Goal: Task Accomplishment & Management: Complete application form

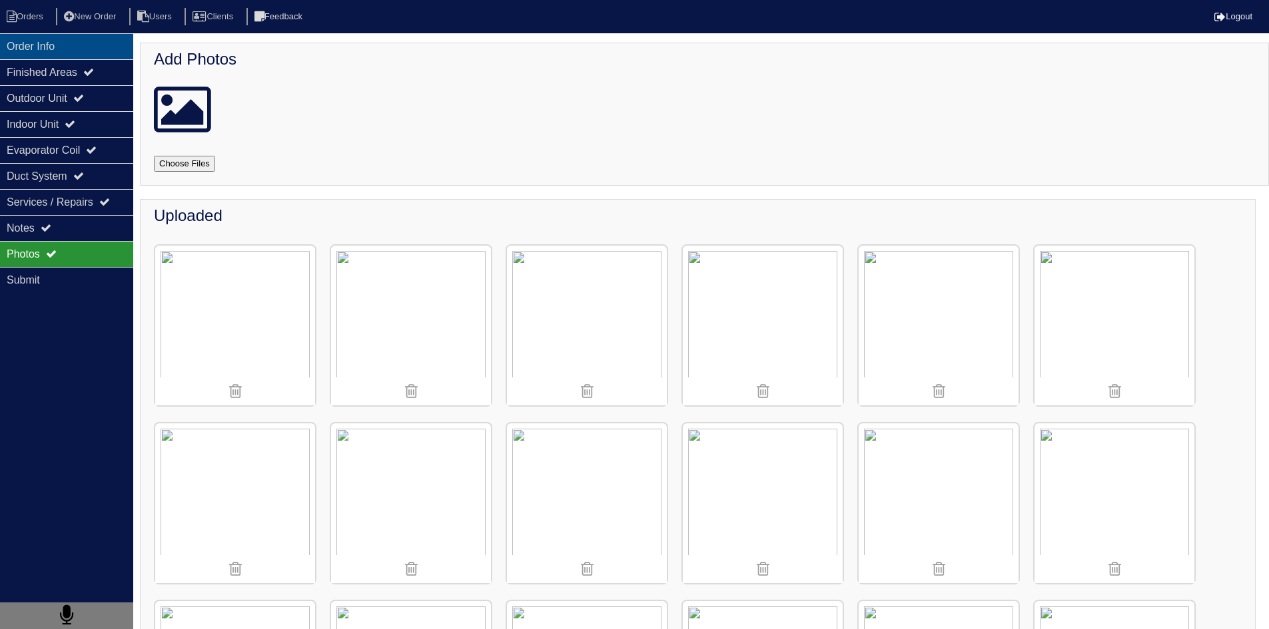
scroll to position [71, 0]
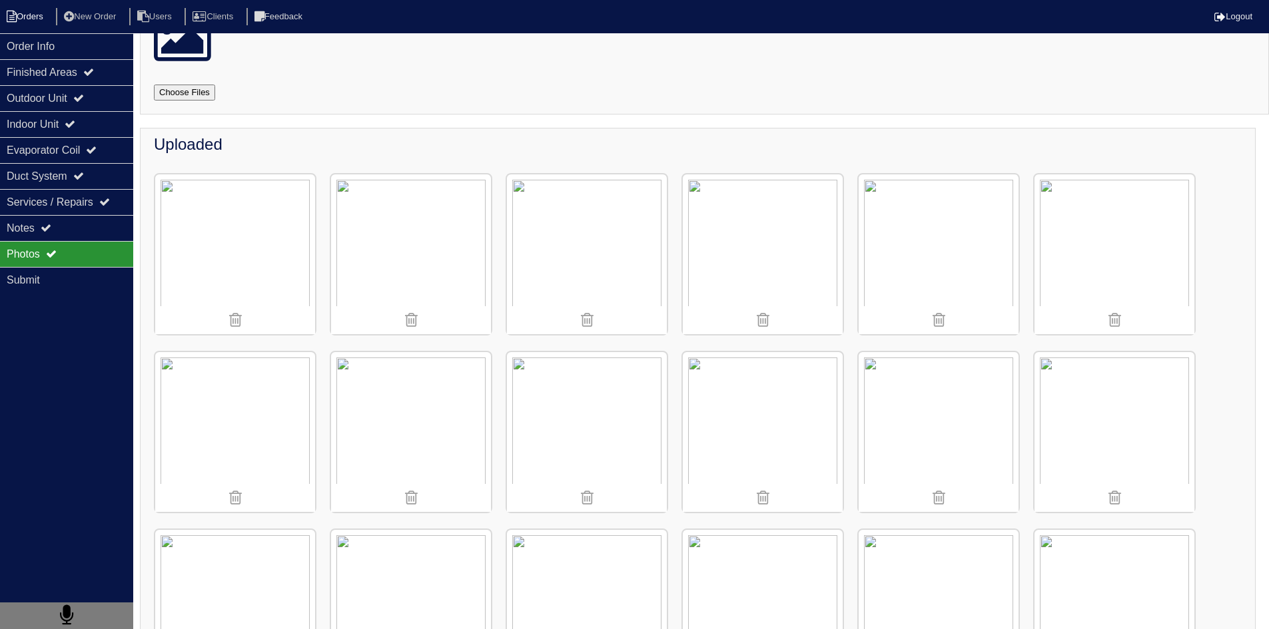
click at [49, 20] on li "Orders" at bounding box center [27, 17] width 54 height 18
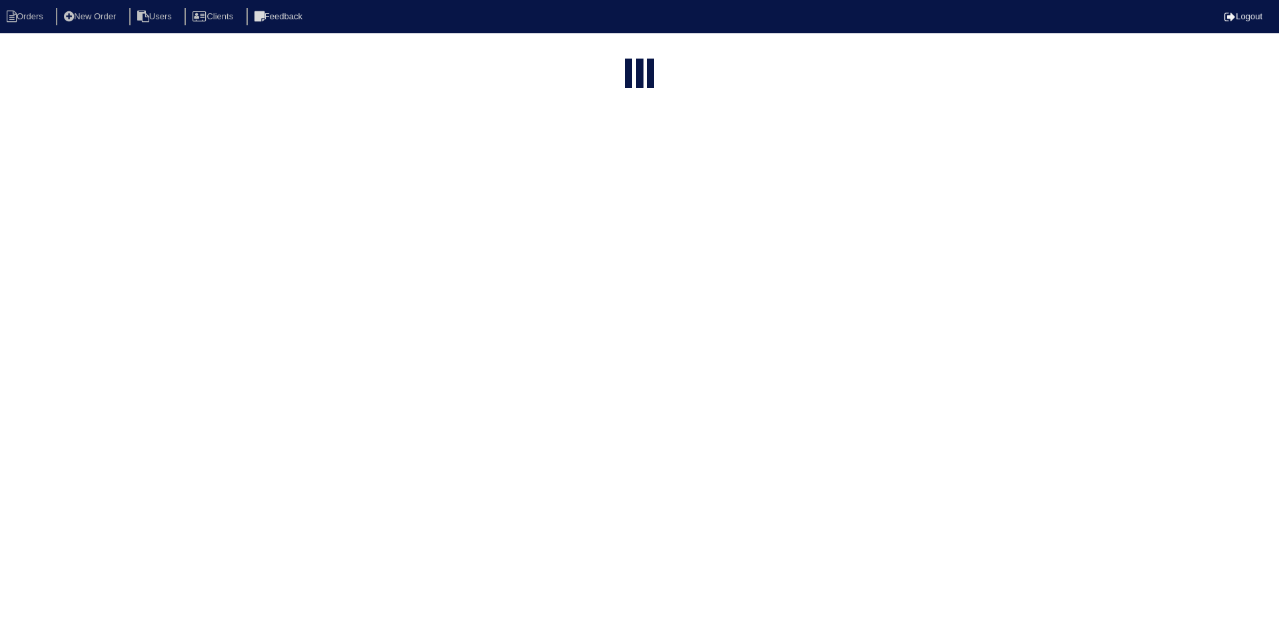
select select "15"
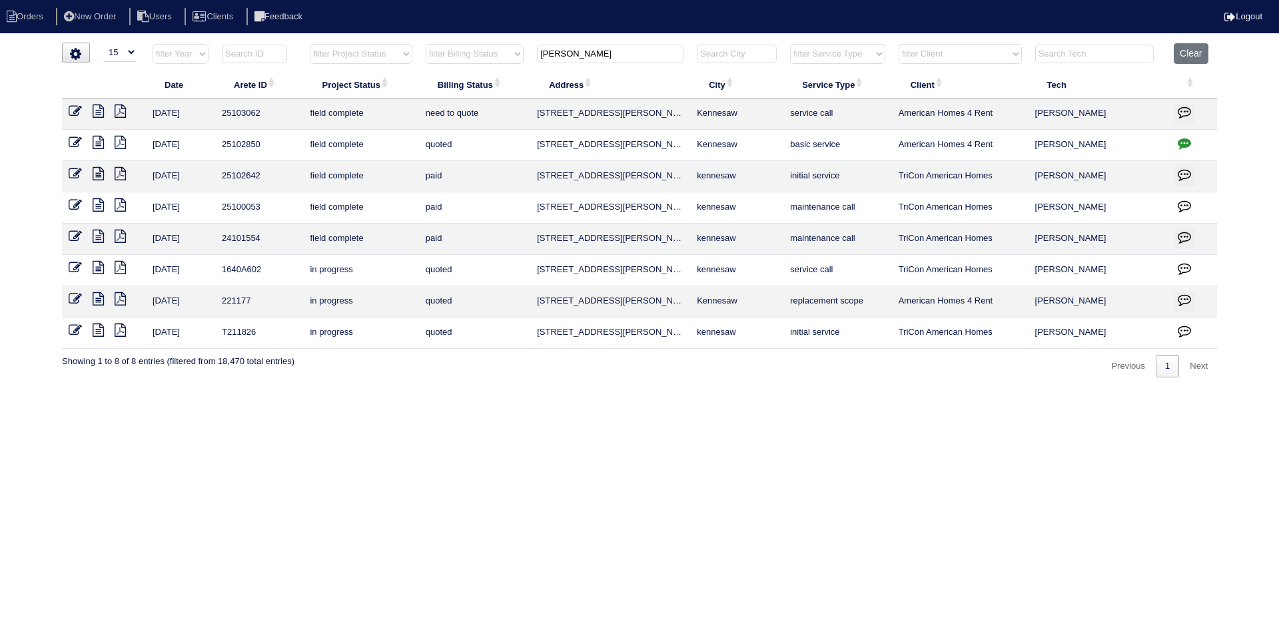
click at [651, 50] on input "darter" at bounding box center [610, 54] width 146 height 19
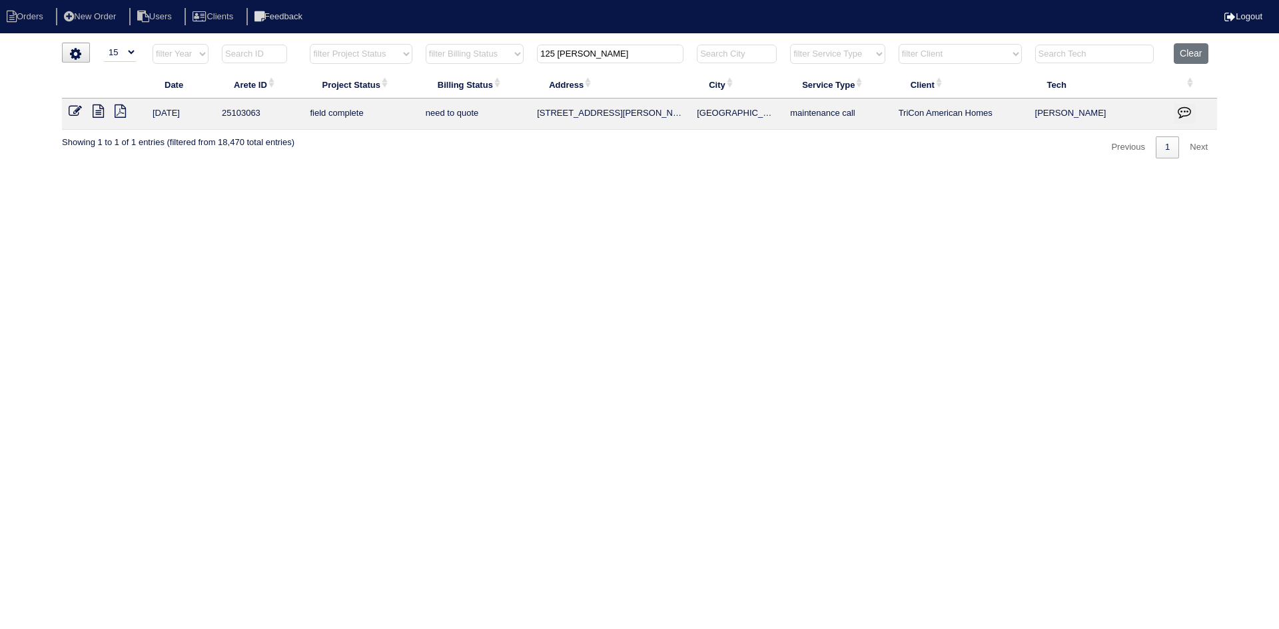
type input "125 Hazel"
click at [99, 110] on icon at bounding box center [98, 111] width 11 height 13
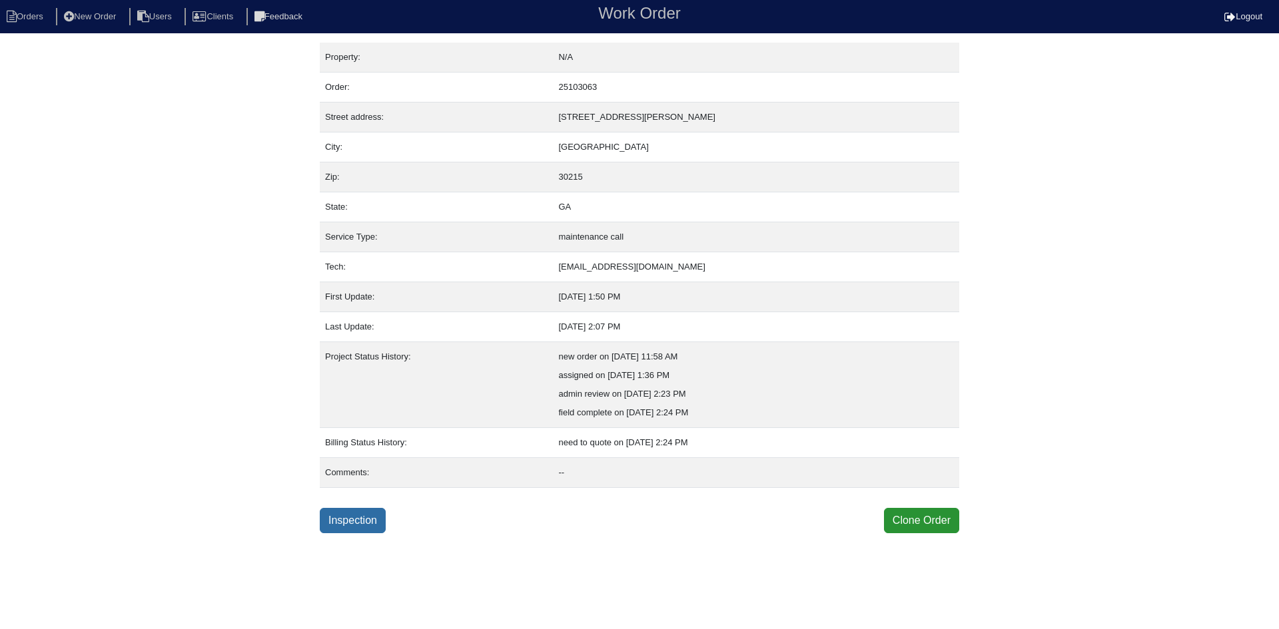
click at [355, 519] on link "Inspection" at bounding box center [353, 520] width 66 height 25
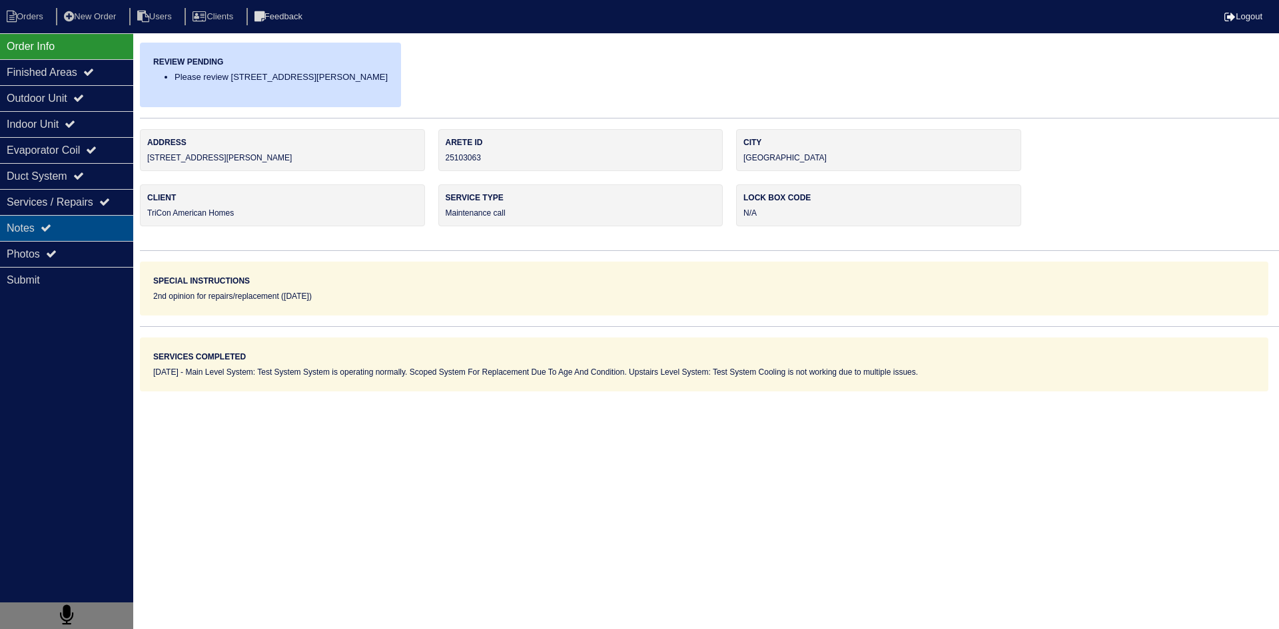
click at [90, 226] on div "Notes" at bounding box center [66, 228] width 133 height 26
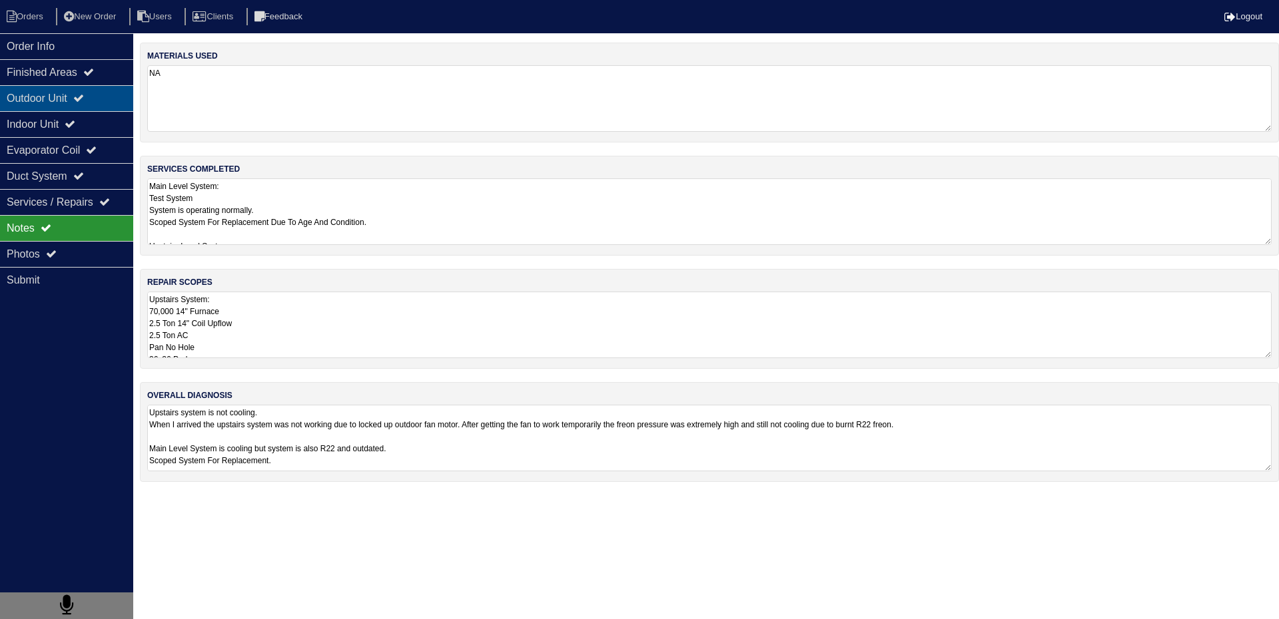
click at [39, 103] on div "Outdoor Unit" at bounding box center [66, 98] width 133 height 26
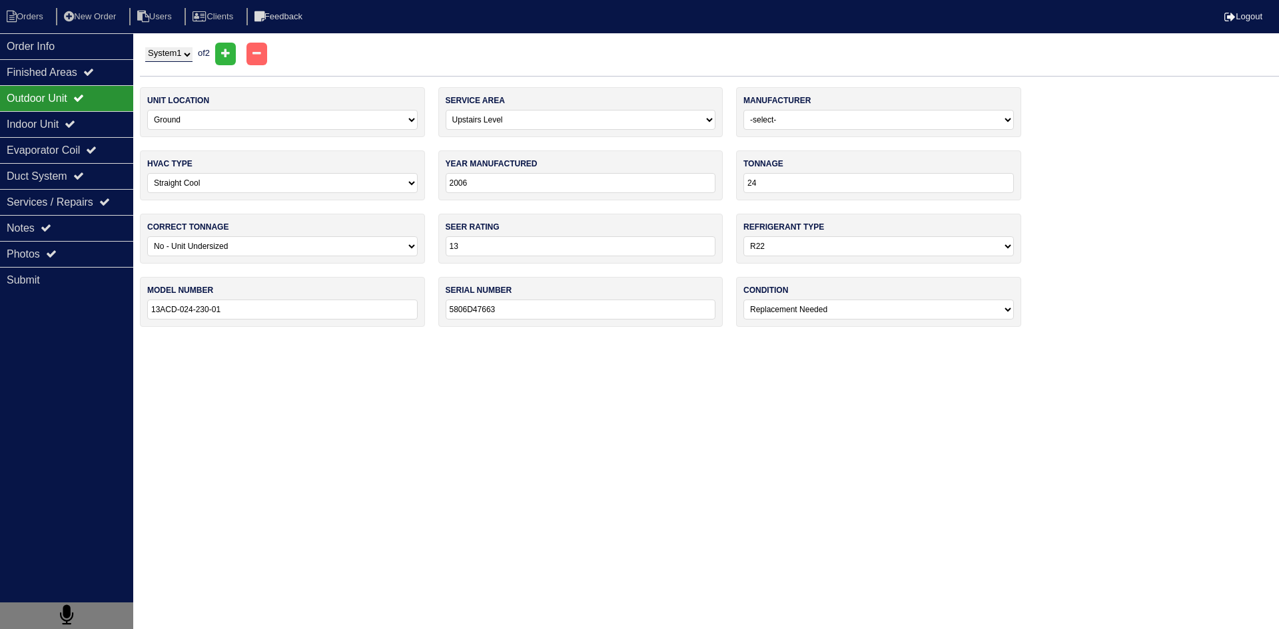
click at [191, 52] on select "System 1 System 2" at bounding box center [168, 54] width 47 height 15
select select "2"
click at [145, 47] on select "System 1 System 2" at bounding box center [168, 54] width 47 height 15
select select "0"
type input "48"
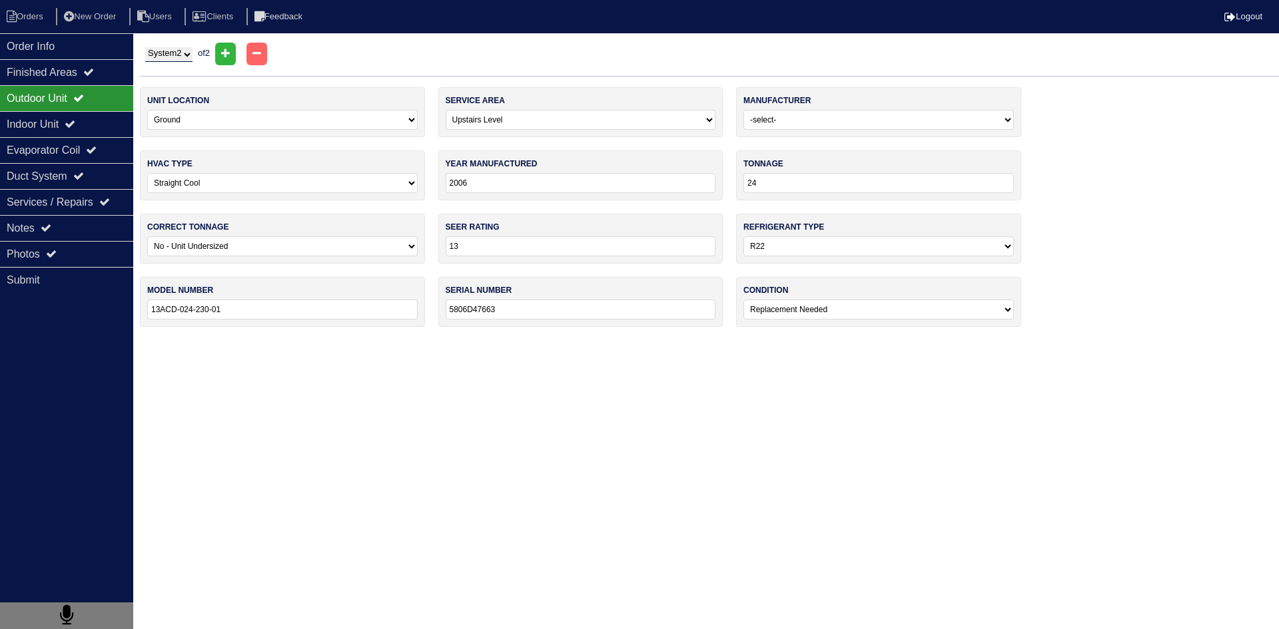
select select "0"
type input "13ACD-048-230-02"
type input "5806F32332"
click at [86, 232] on div "Notes" at bounding box center [66, 228] width 133 height 26
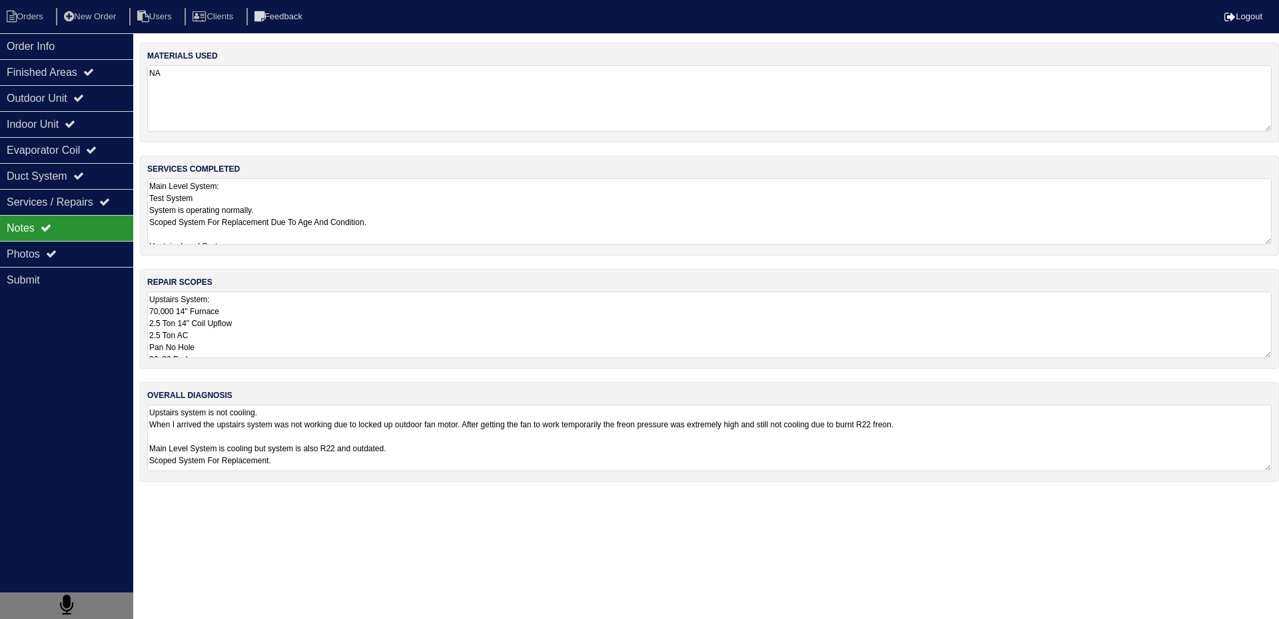
click at [241, 315] on textarea "Upstairs System: 70,000 14" Furnace 2.5 Ton 14" Coil Upflow 2.5 Ton AC Pan No H…" at bounding box center [709, 325] width 1124 height 67
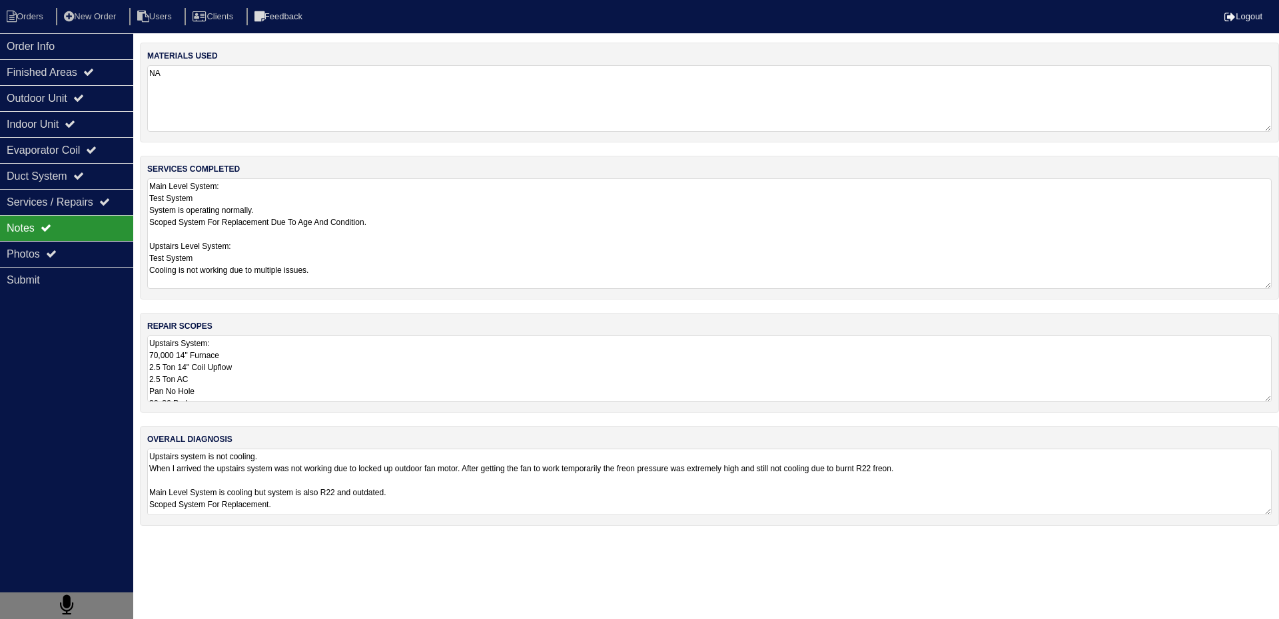
click at [345, 226] on textarea "Main Level System: Test System System is operating normally. Scoped System For …" at bounding box center [709, 233] width 1124 height 111
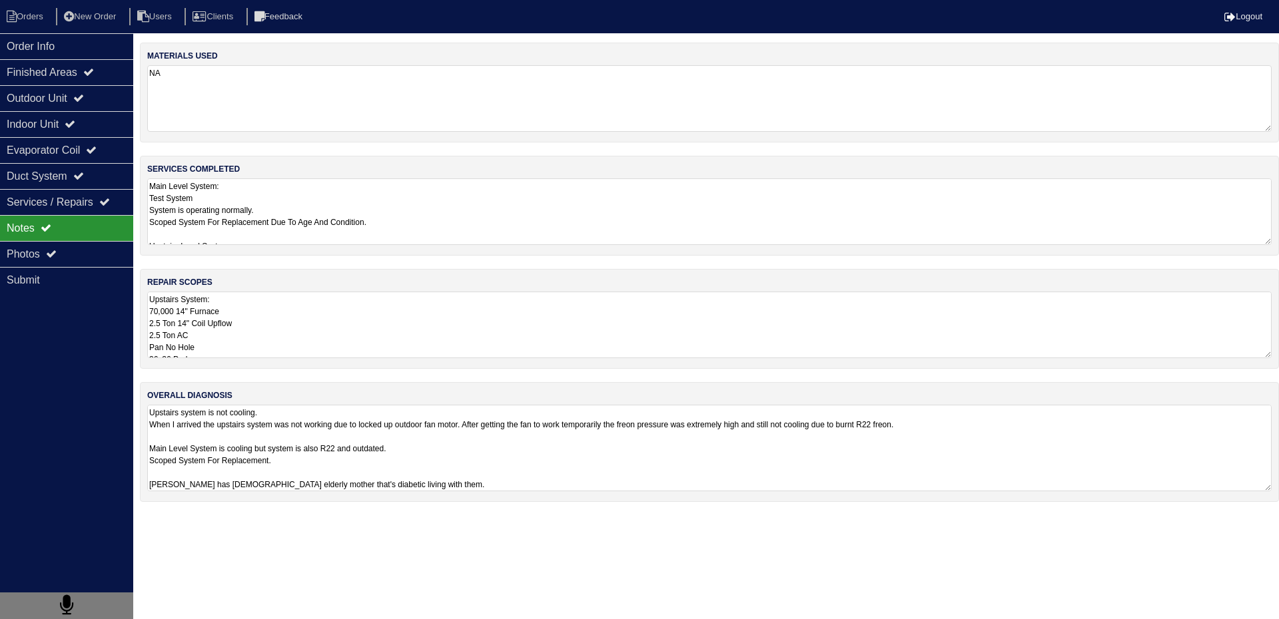
click at [433, 477] on textarea "Upstairs system is not cooling. When I arrived the upstairs system was not work…" at bounding box center [709, 448] width 1124 height 87
click at [81, 253] on div "Photos" at bounding box center [66, 254] width 133 height 26
